Goal: Task Accomplishment & Management: Manage account settings

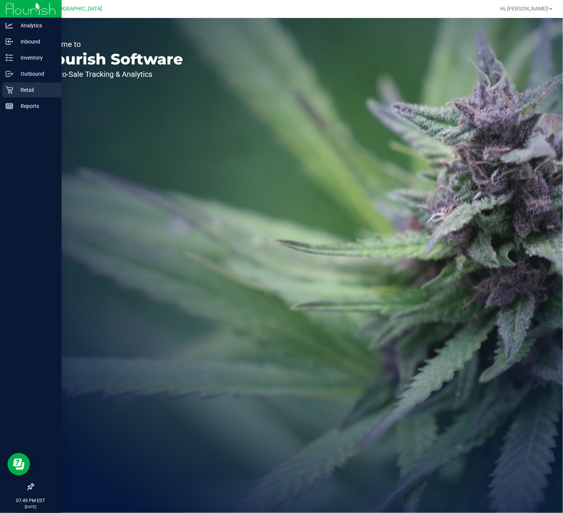
drag, startPoint x: 228, startPoint y: 4, endPoint x: 11, endPoint y: 89, distance: 232.5
click at [11, 89] on icon at bounding box center [9, 89] width 7 height 7
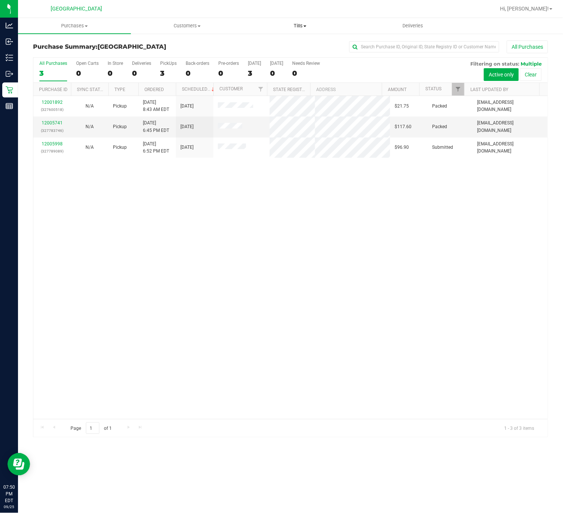
click at [295, 27] on span "Tills" at bounding box center [300, 25] width 112 height 7
click at [271, 43] on span "Manage tills" at bounding box center [269, 45] width 51 height 6
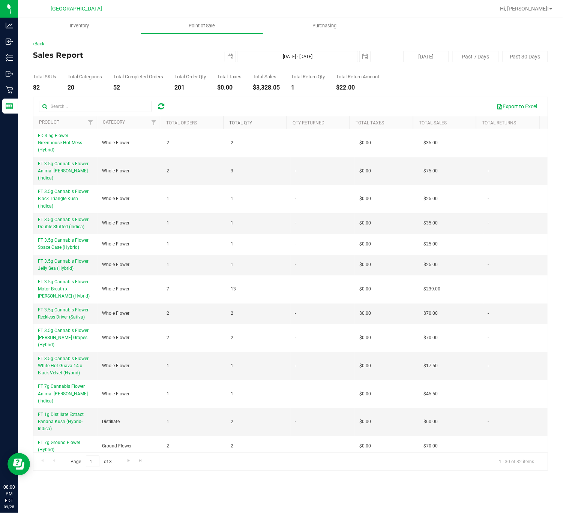
click at [247, 121] on link "Total Qty" at bounding box center [240, 122] width 23 height 5
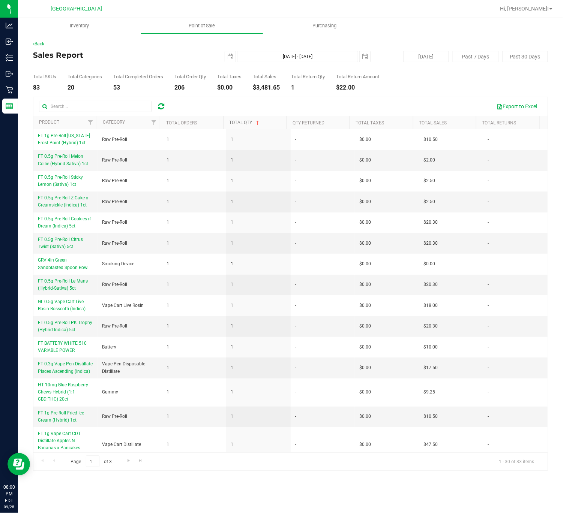
click at [246, 121] on link "Total Qty" at bounding box center [244, 122] width 31 height 5
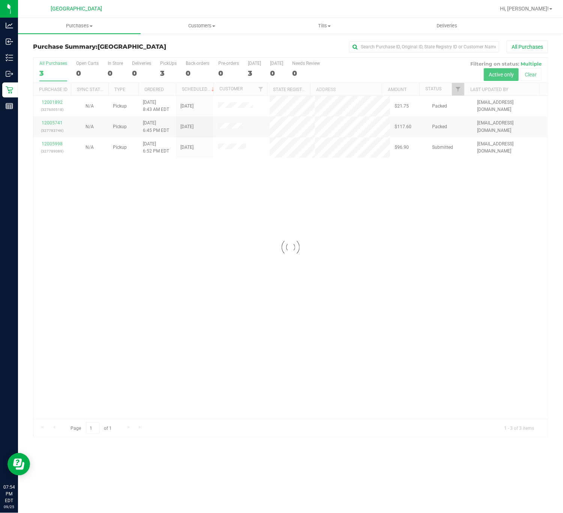
click at [340, 197] on div at bounding box center [290, 247] width 514 height 379
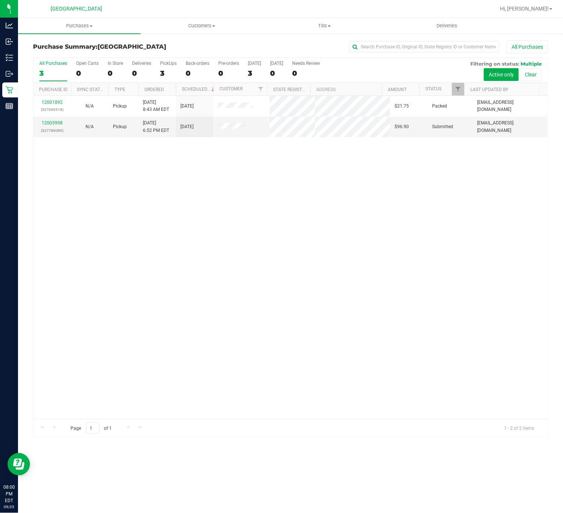
click at [314, 17] on nav "Deerfield Beach WC Hi, Alec!" at bounding box center [290, 9] width 545 height 18
click at [323, 17] on nav "Deerfield Beach WC Hi, Alec!" at bounding box center [290, 9] width 545 height 18
click at [324, 20] on uib-tab-heading "Tills Manage tills Reconcile e-payments" at bounding box center [324, 25] width 122 height 15
click at [302, 44] on span "Manage tills" at bounding box center [288, 45] width 51 height 6
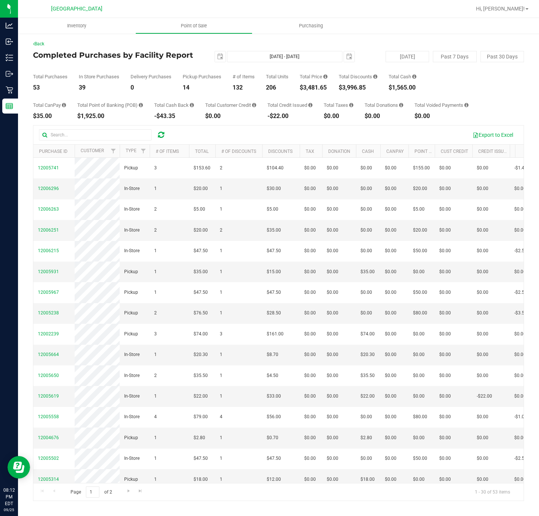
click at [305, 486] on div "Page 1 of 2 1 - 30 of 53 items" at bounding box center [278, 492] width 490 height 18
click at [305, 484] on div "Page 1 of 2 1 - 30 of 53 items" at bounding box center [278, 492] width 490 height 18
click at [305, 483] on div "Page 1 of 2 1 - 30 of 53 items" at bounding box center [278, 492] width 490 height 18
click at [310, 85] on div "$3,481.65" at bounding box center [313, 88] width 28 height 6
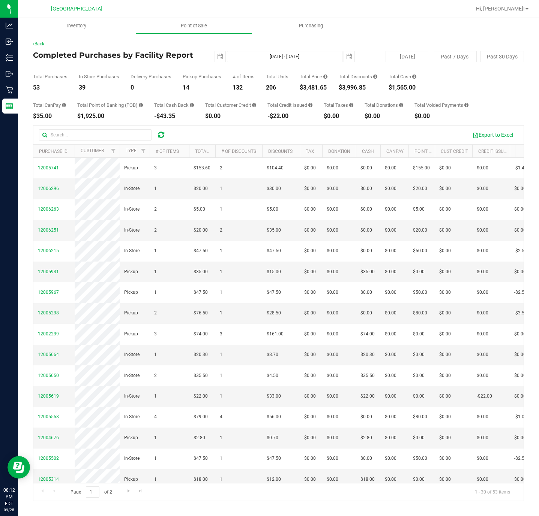
click at [310, 85] on div "$3,481.65" at bounding box center [313, 88] width 28 height 6
copy div "3,481.65"
click at [162, 132] on icon at bounding box center [161, 134] width 6 height 7
click at [314, 89] on div "$3,516.65" at bounding box center [313, 88] width 28 height 6
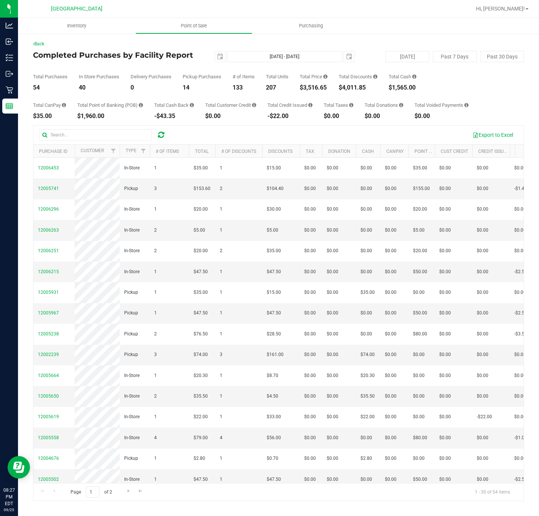
copy div "3,516.65"
click at [355, 86] on div "$4,011.85" at bounding box center [357, 88] width 39 height 6
copy div "4,011.85"
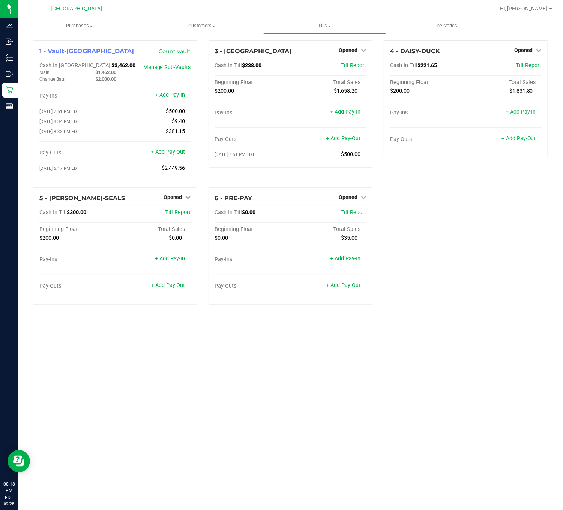
click at [442, 231] on div "1 - Vault-[GEOGRAPHIC_DATA] Count Vault Cash In Vault: $3,462.00 Main: $1,462.0…" at bounding box center [290, 175] width 526 height 270
click at [348, 54] on div "Opened" at bounding box center [351, 50] width 27 height 9
click at [354, 54] on div "Opened" at bounding box center [351, 50] width 27 height 9
click at [353, 51] on span "Opened" at bounding box center [347, 50] width 19 height 6
click at [353, 67] on link "Close Till" at bounding box center [349, 66] width 20 height 6
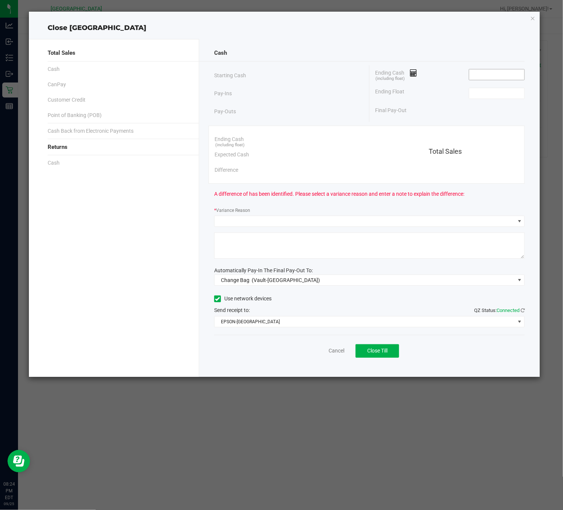
click at [489, 76] on input at bounding box center [496, 74] width 55 height 10
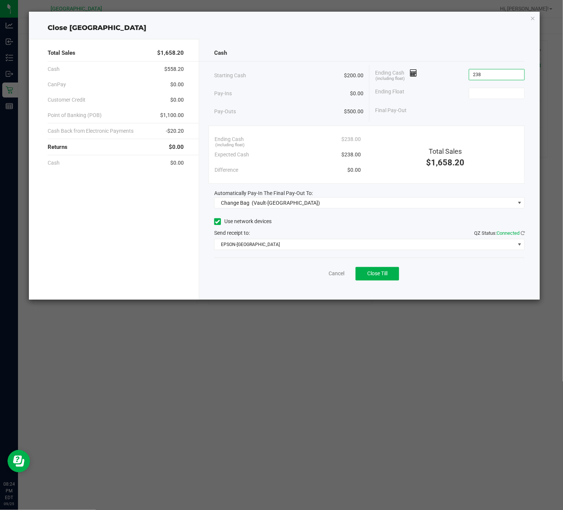
type input "$238.00"
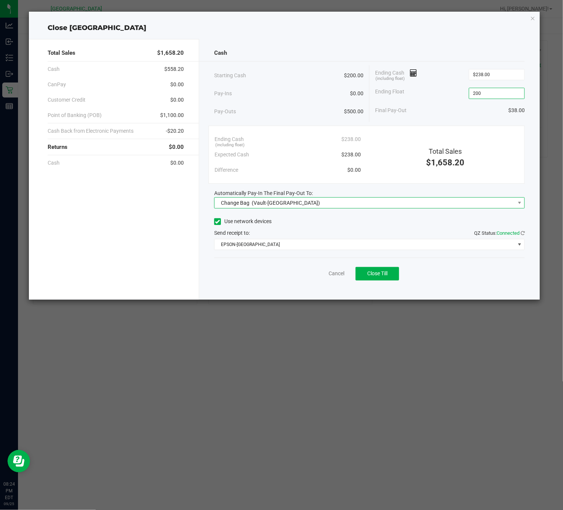
type input "$200.00"
click at [240, 199] on div "Change Bag (Vault-Deerfield Beach)" at bounding box center [268, 202] width 103 height 13
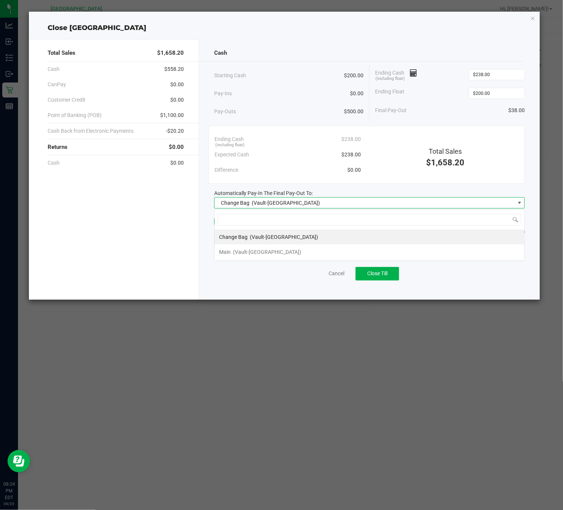
scroll to position [11, 310]
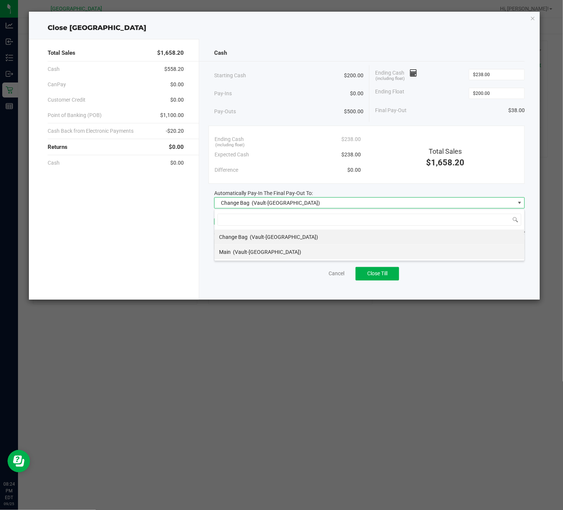
click at [243, 252] on span "(Vault-Deerfield Beach)" at bounding box center [267, 252] width 68 height 6
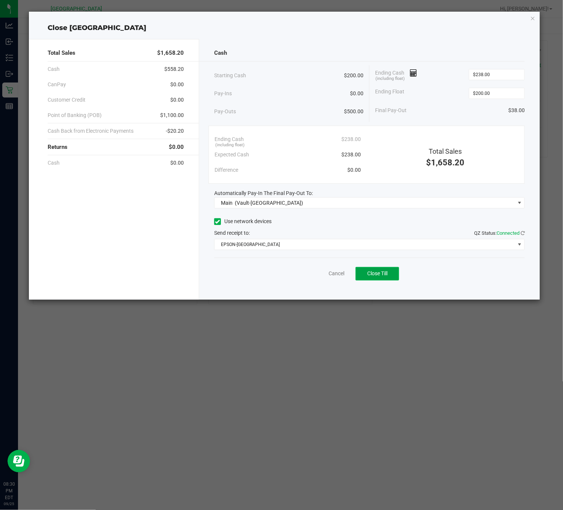
click at [371, 272] on span "Close Till" at bounding box center [377, 273] width 20 height 6
click at [314, 274] on link "Dismiss" at bounding box center [320, 273] width 18 height 8
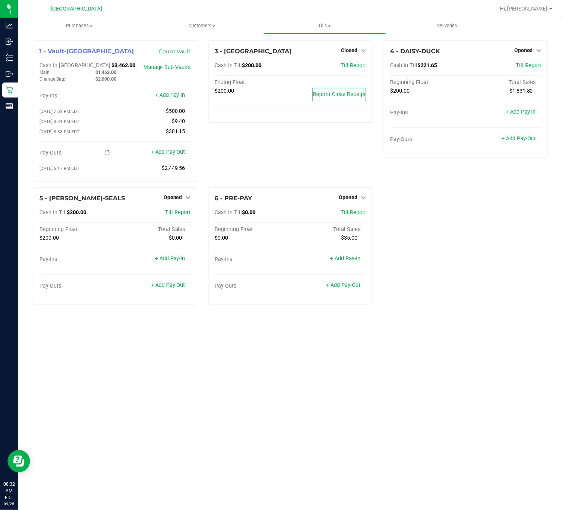
click at [448, 257] on div "1 - Vault-Deerfield Beach Count Vault Cash In Vault: $3,462.00 Main: $1,462.00 …" at bounding box center [290, 175] width 526 height 270
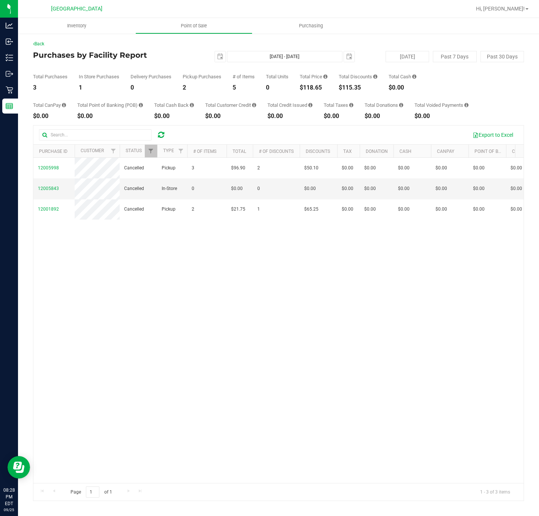
click at [306, 92] on div "Total CanPay $0.00 Total Point of Banking (POB) $0.00 Total Cash Back $0.00 Tot…" at bounding box center [278, 105] width 491 height 28
click at [308, 91] on div "Total CanPay $0.00 Total Point of Banking (POB) $0.00 Total Cash Back $0.00 Tot…" at bounding box center [278, 105] width 491 height 28
click at [313, 87] on div "$118.65" at bounding box center [313, 88] width 28 height 6
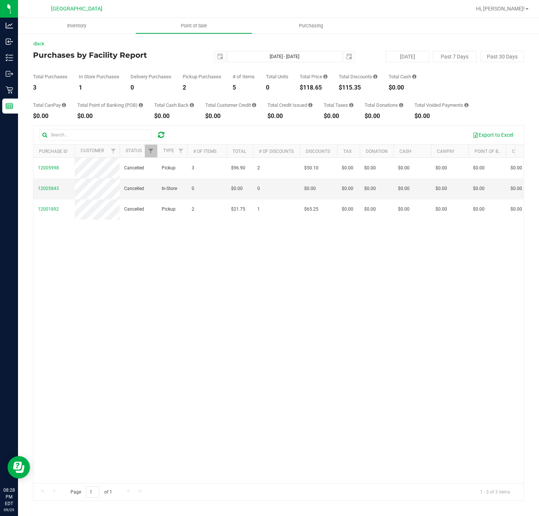
copy div "118.65"
